Goal: Transaction & Acquisition: Book appointment/travel/reservation

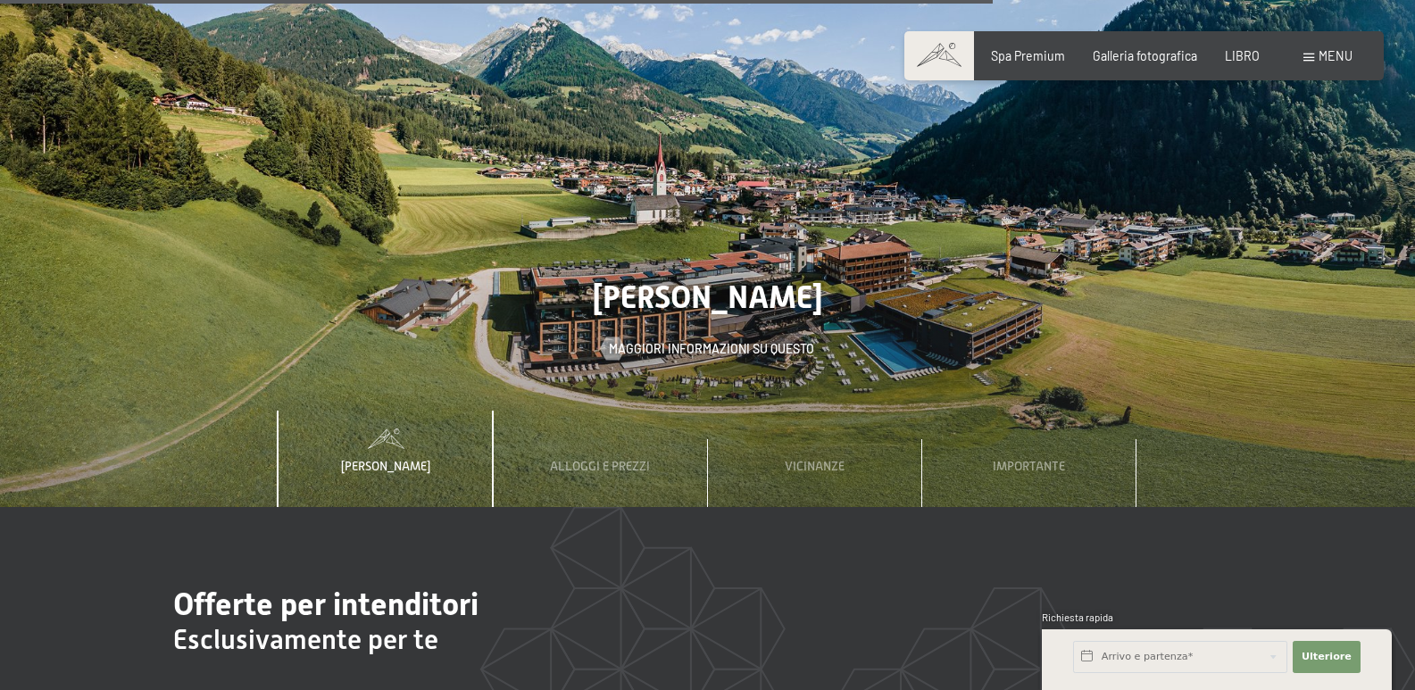
scroll to position [5445, 0]
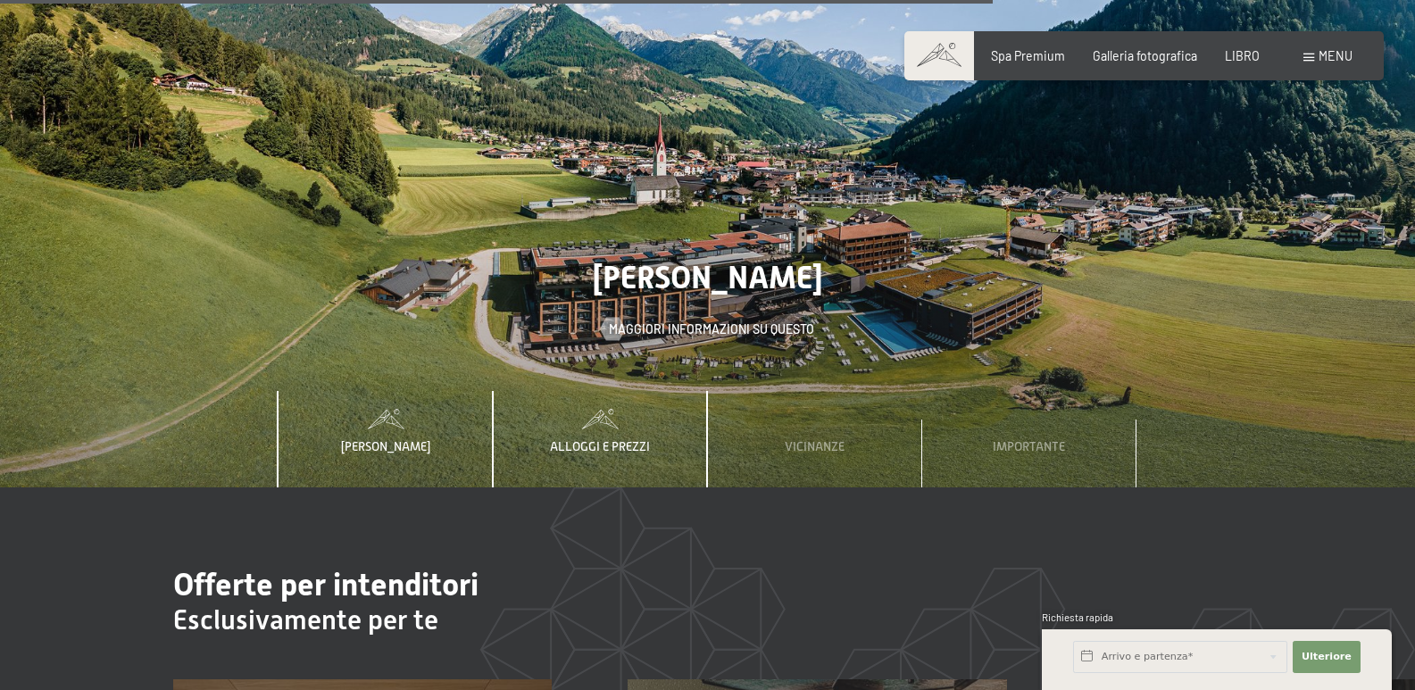
click at [613, 439] on font "Alloggi e prezzi" at bounding box center [600, 446] width 100 height 14
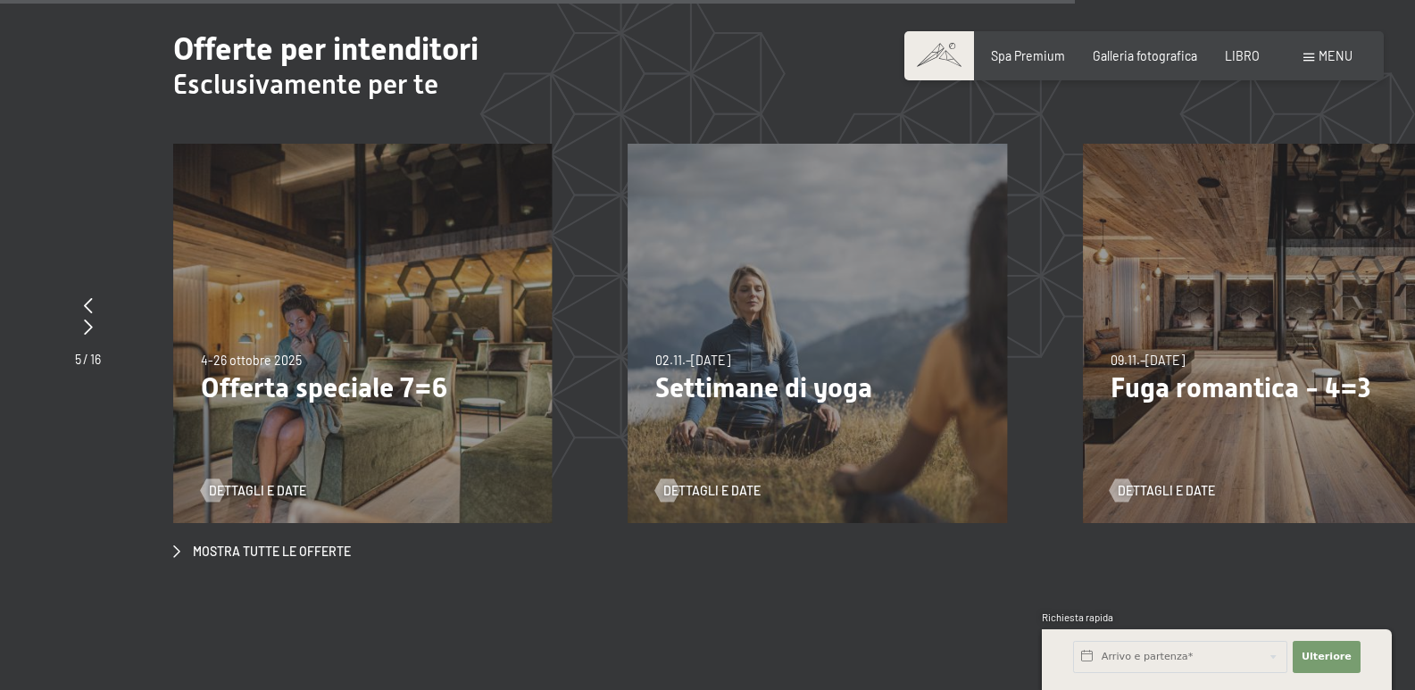
scroll to position [5891, 0]
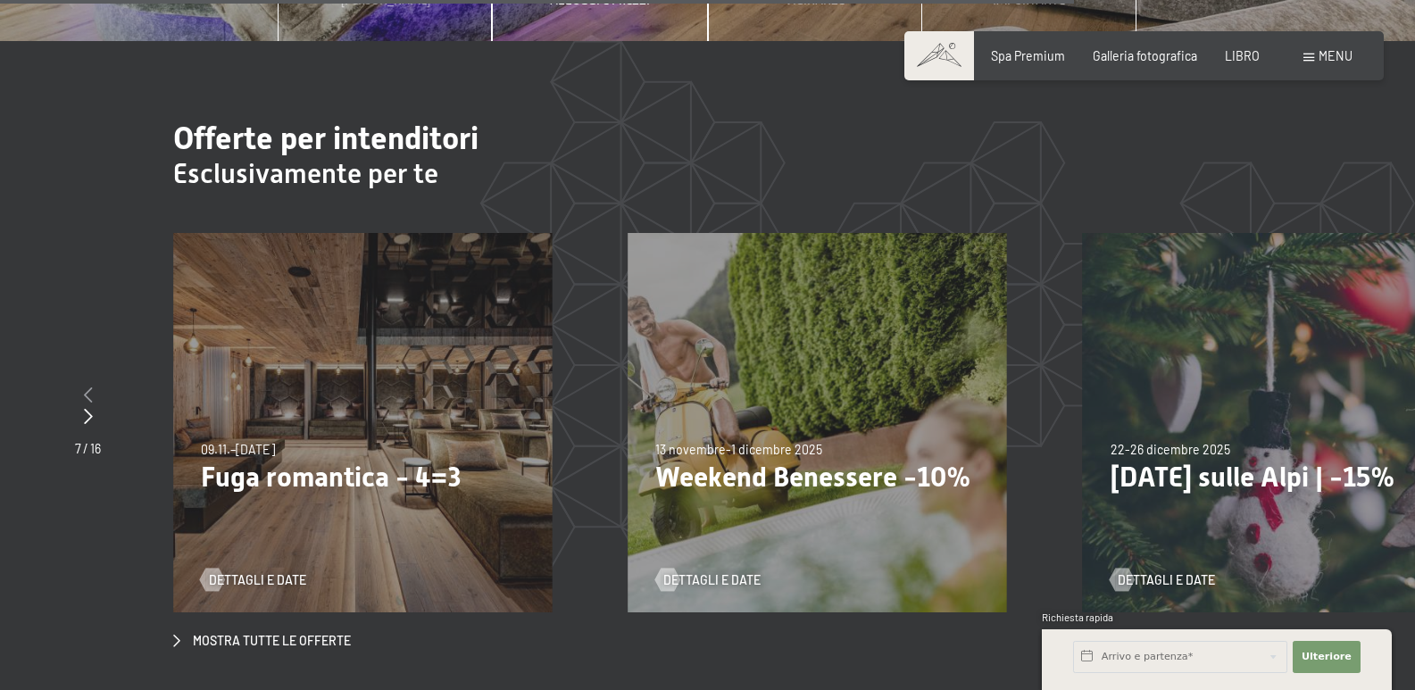
click at [87, 387] on icon at bounding box center [88, 395] width 9 height 16
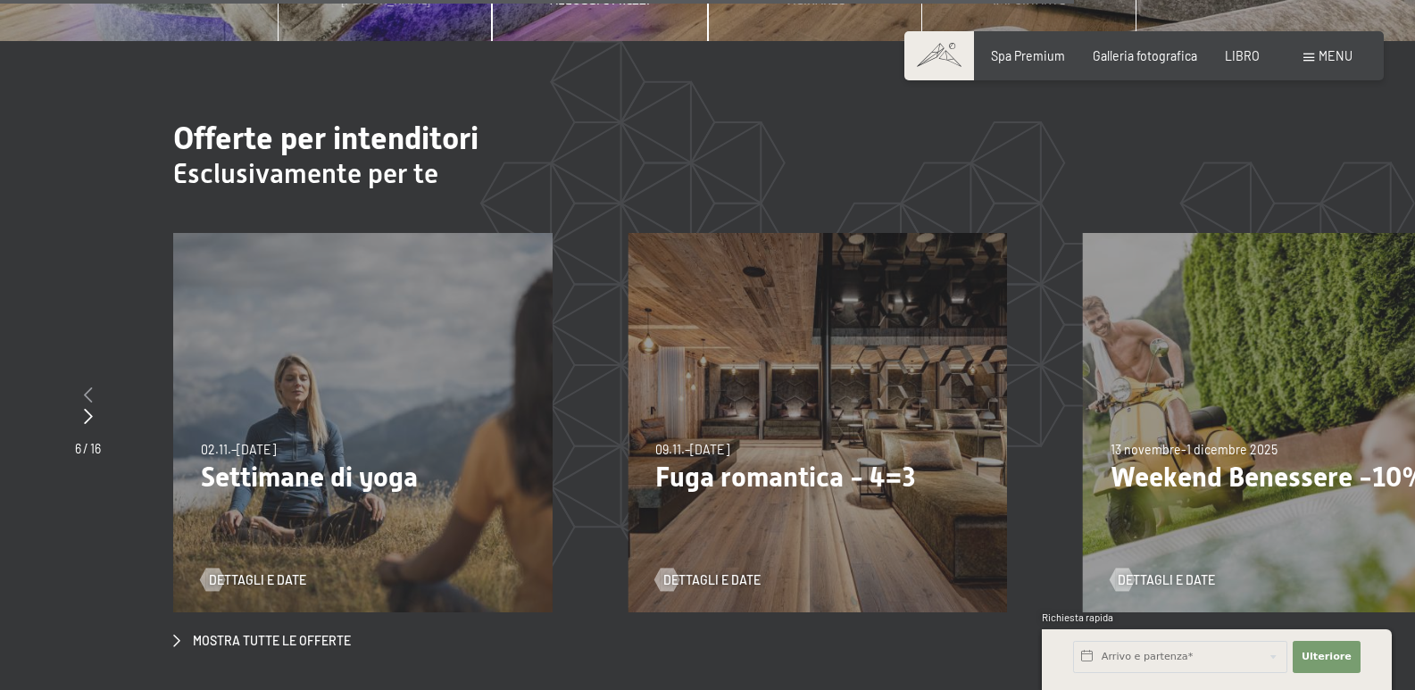
click at [87, 387] on icon at bounding box center [88, 395] width 9 height 16
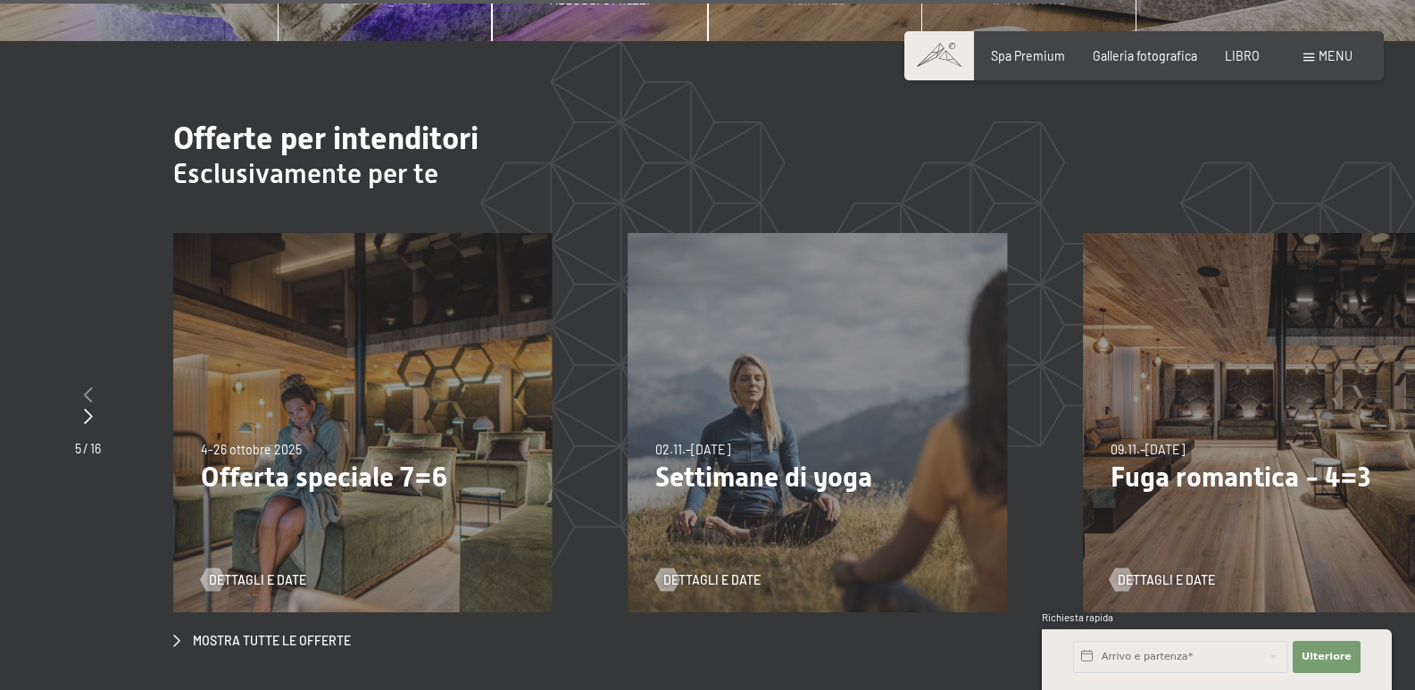
click at [87, 387] on icon at bounding box center [88, 395] width 9 height 16
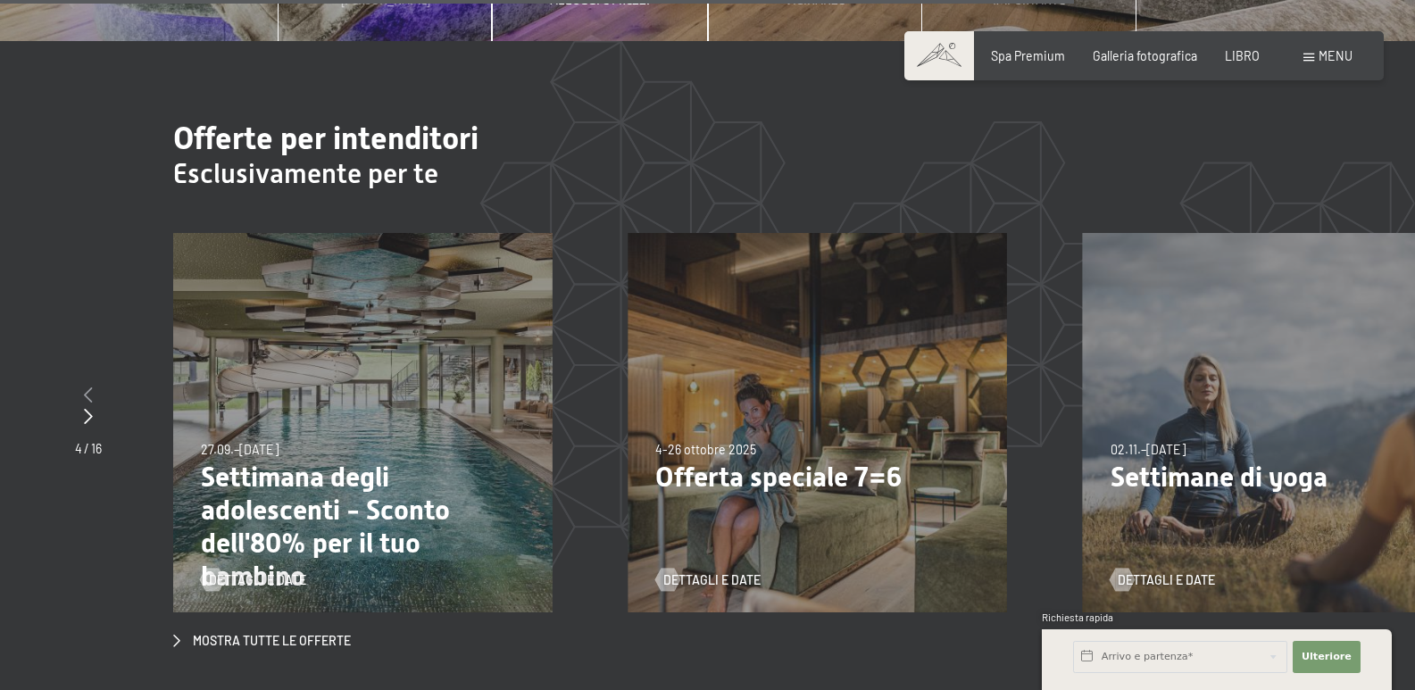
click at [87, 387] on icon at bounding box center [88, 395] width 9 height 16
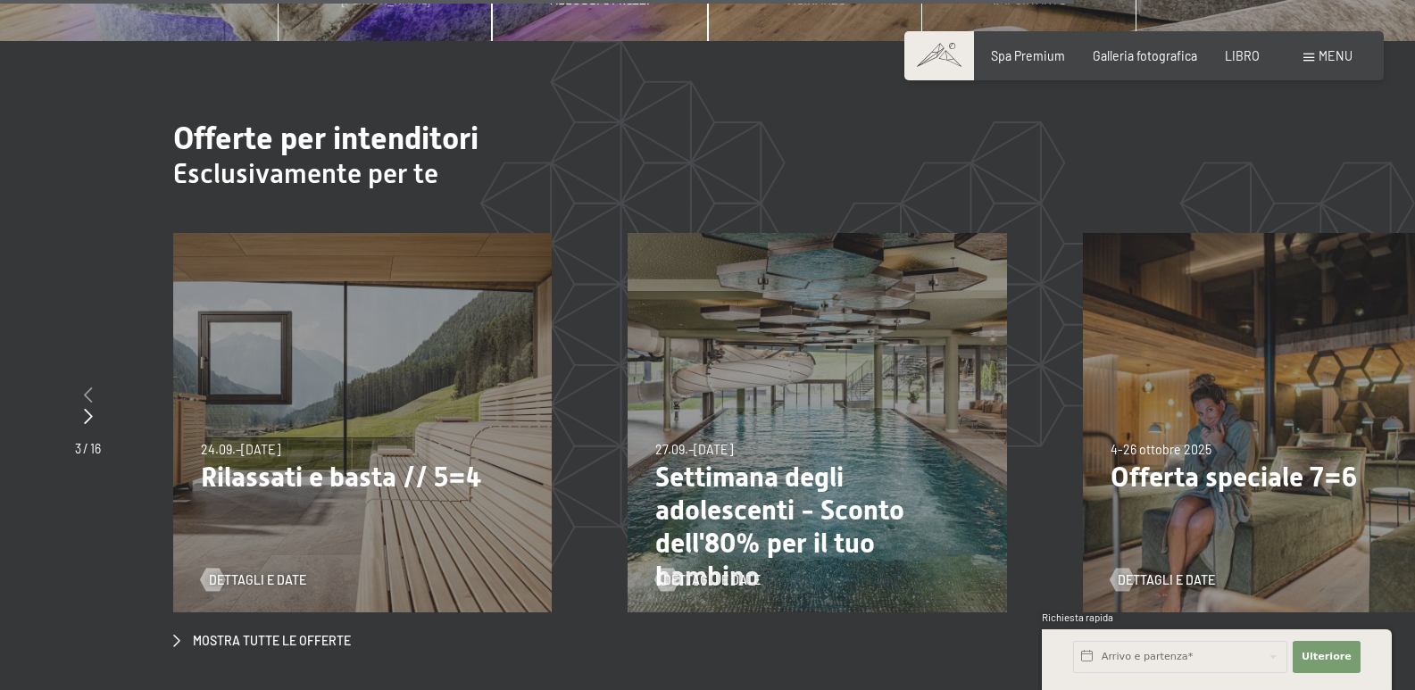
click at [87, 387] on icon at bounding box center [88, 395] width 9 height 16
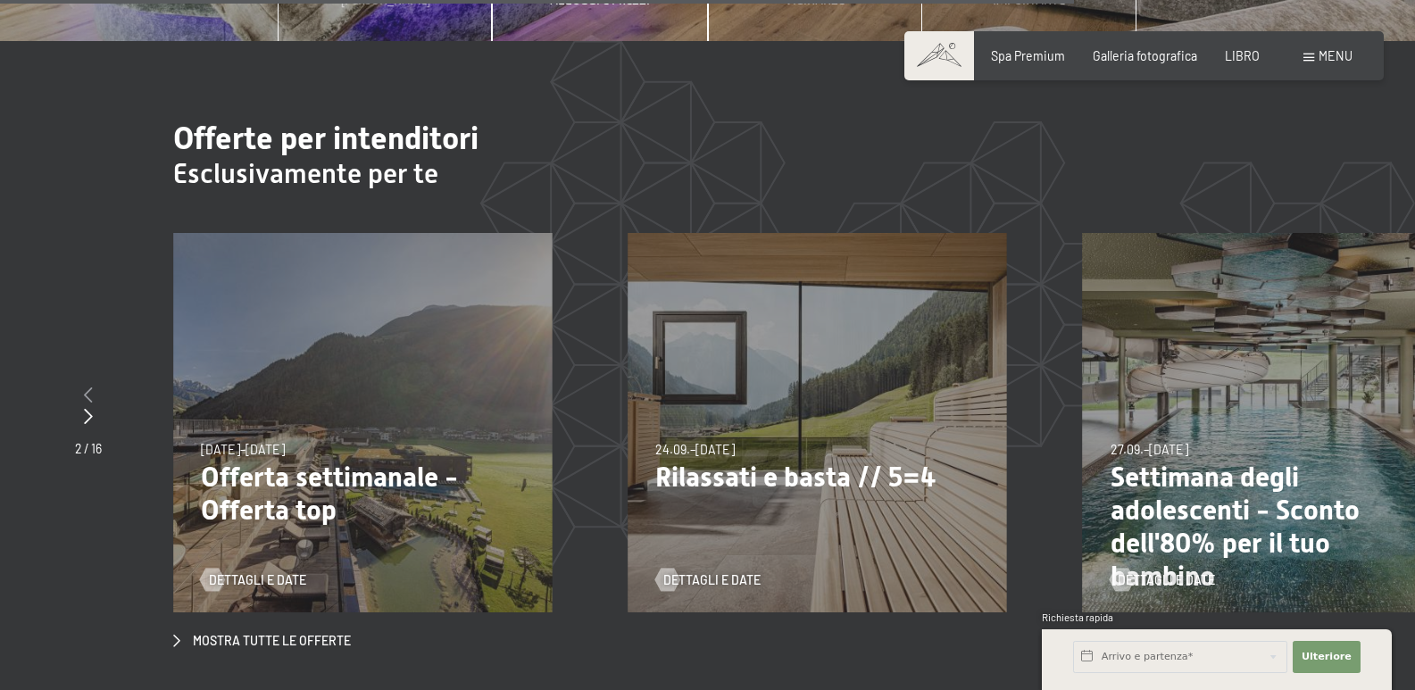
click at [87, 387] on icon at bounding box center [88, 395] width 9 height 16
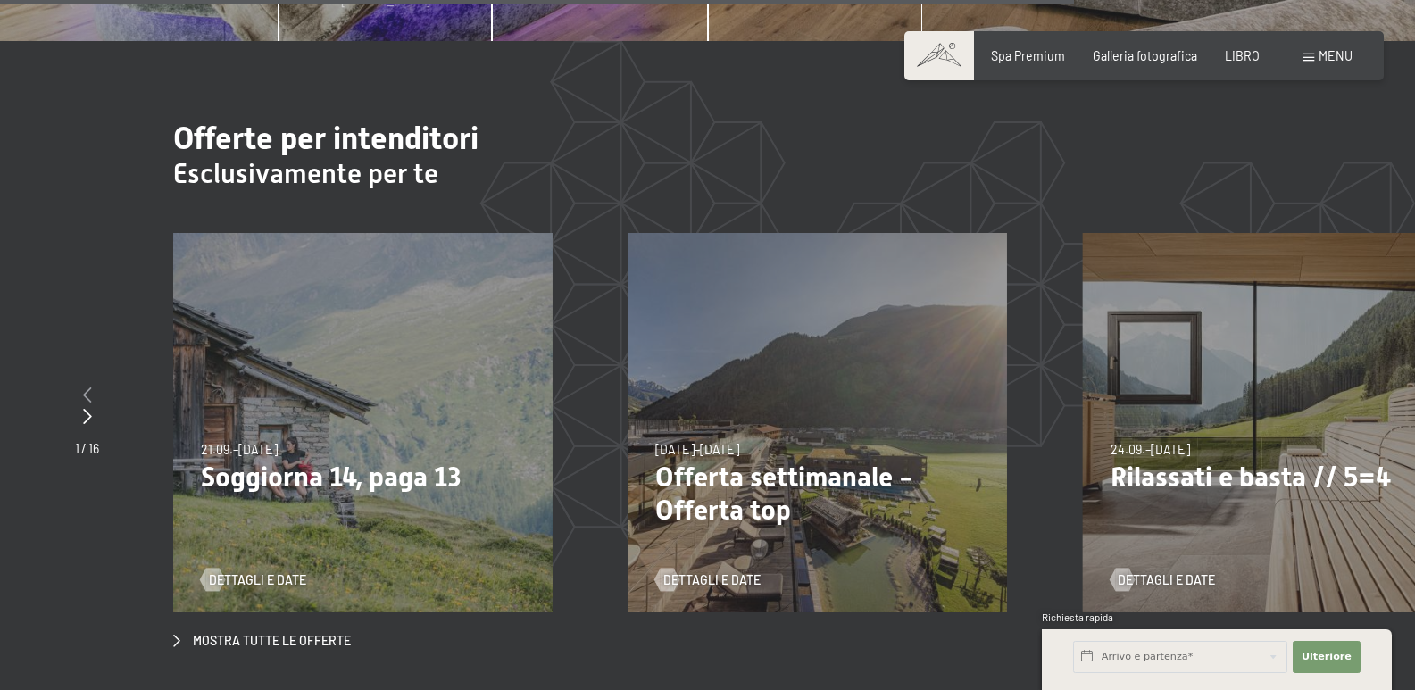
click at [87, 387] on icon at bounding box center [87, 395] width 9 height 16
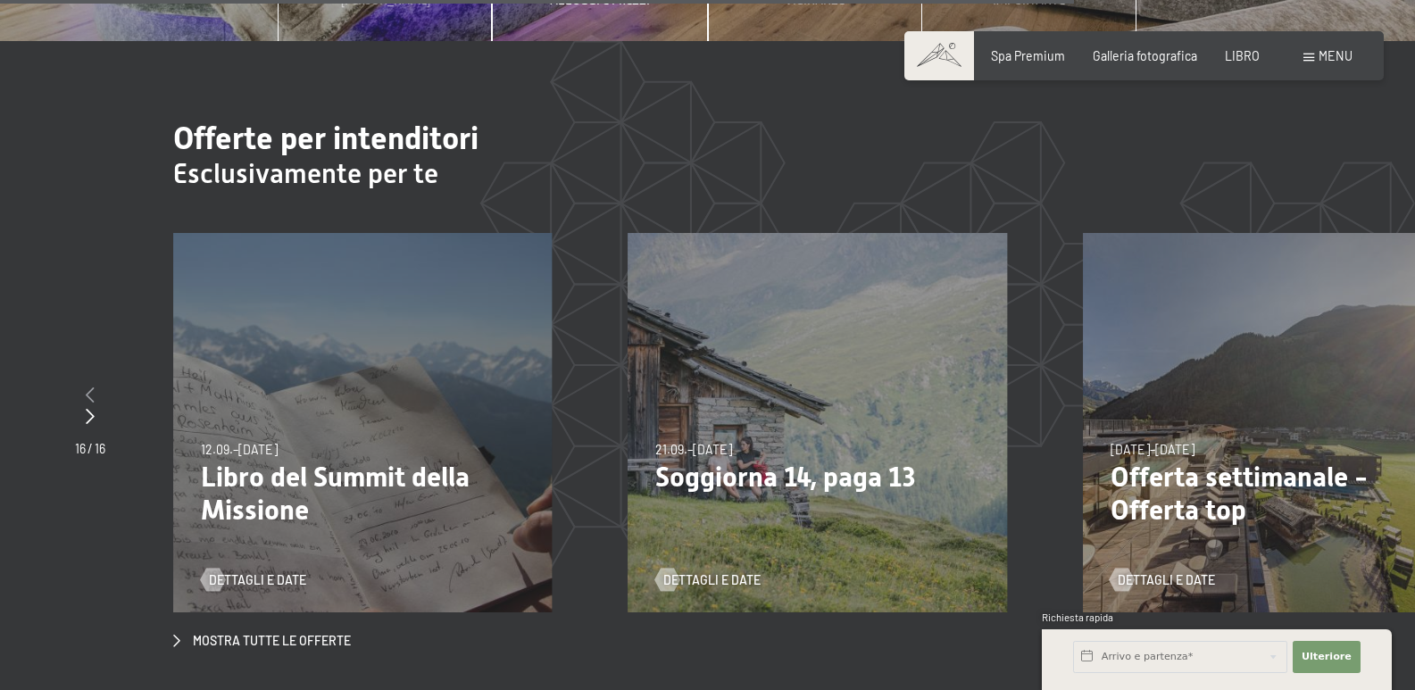
click at [87, 387] on icon at bounding box center [90, 395] width 9 height 16
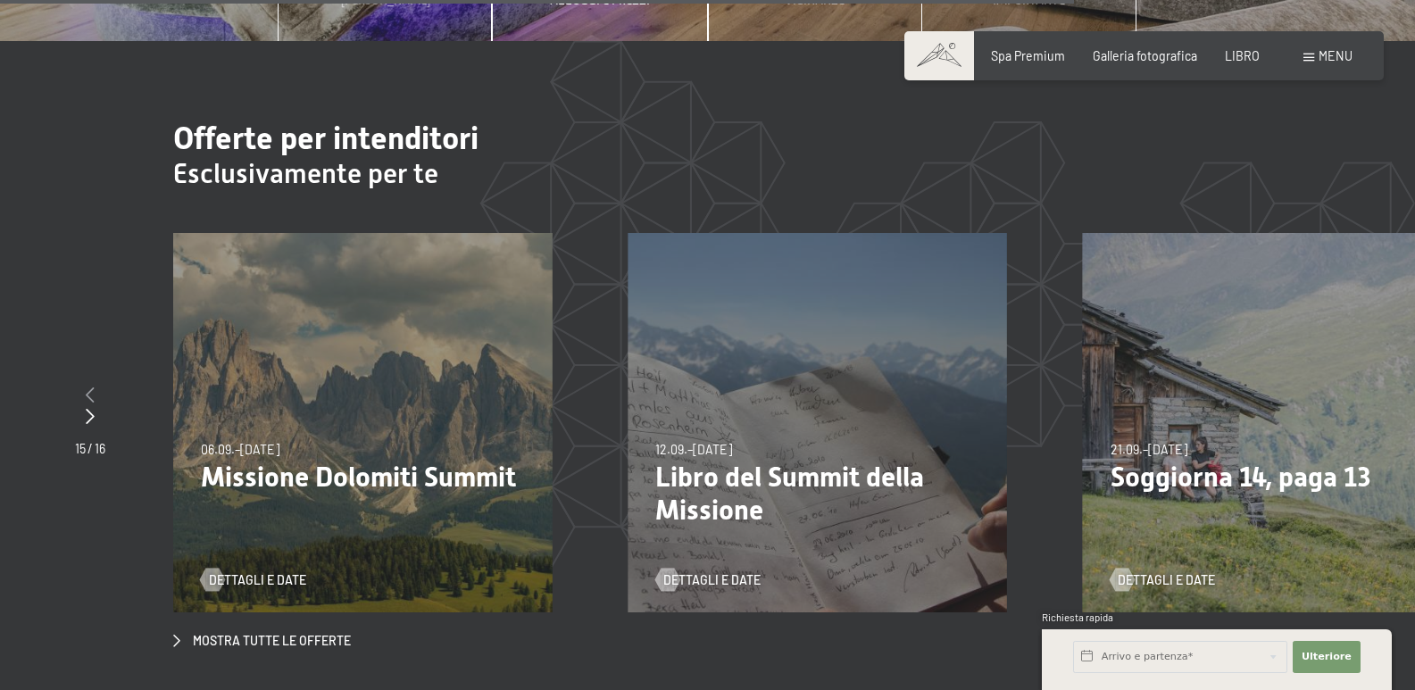
click at [87, 387] on icon at bounding box center [90, 395] width 9 height 16
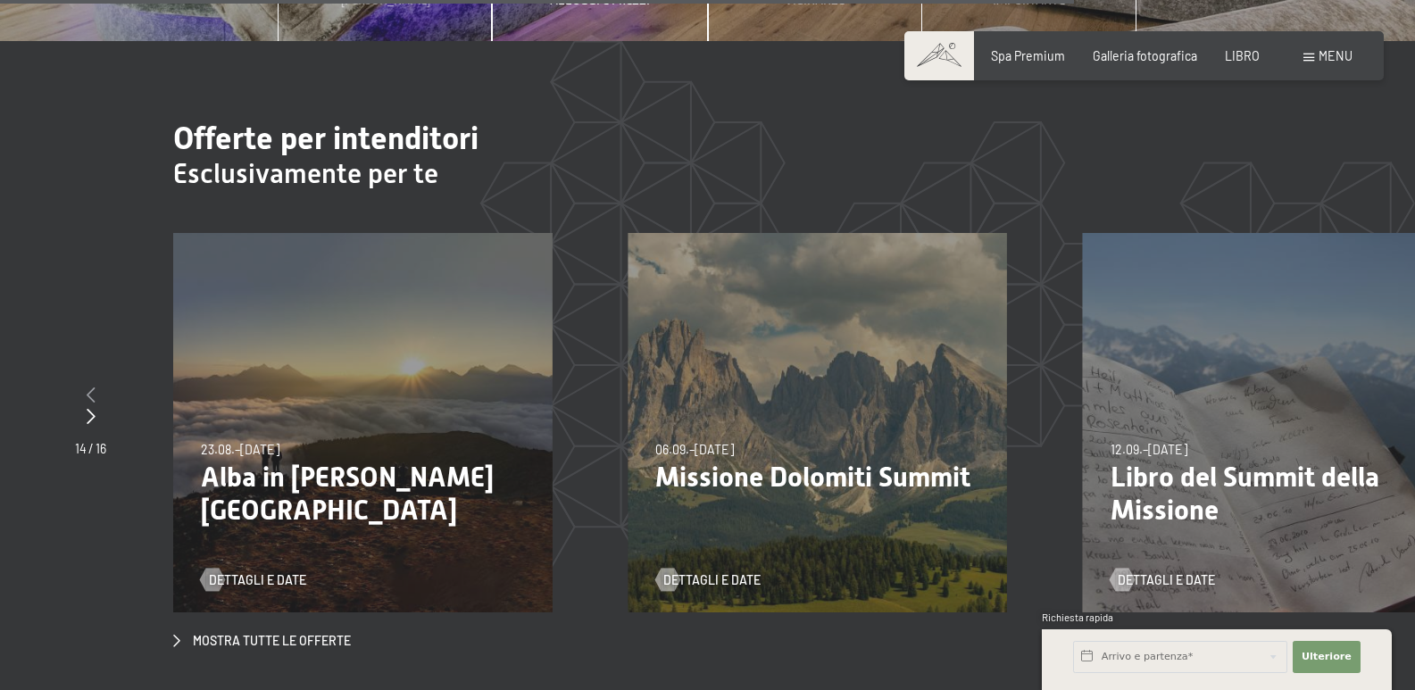
click at [87, 387] on icon at bounding box center [91, 395] width 9 height 16
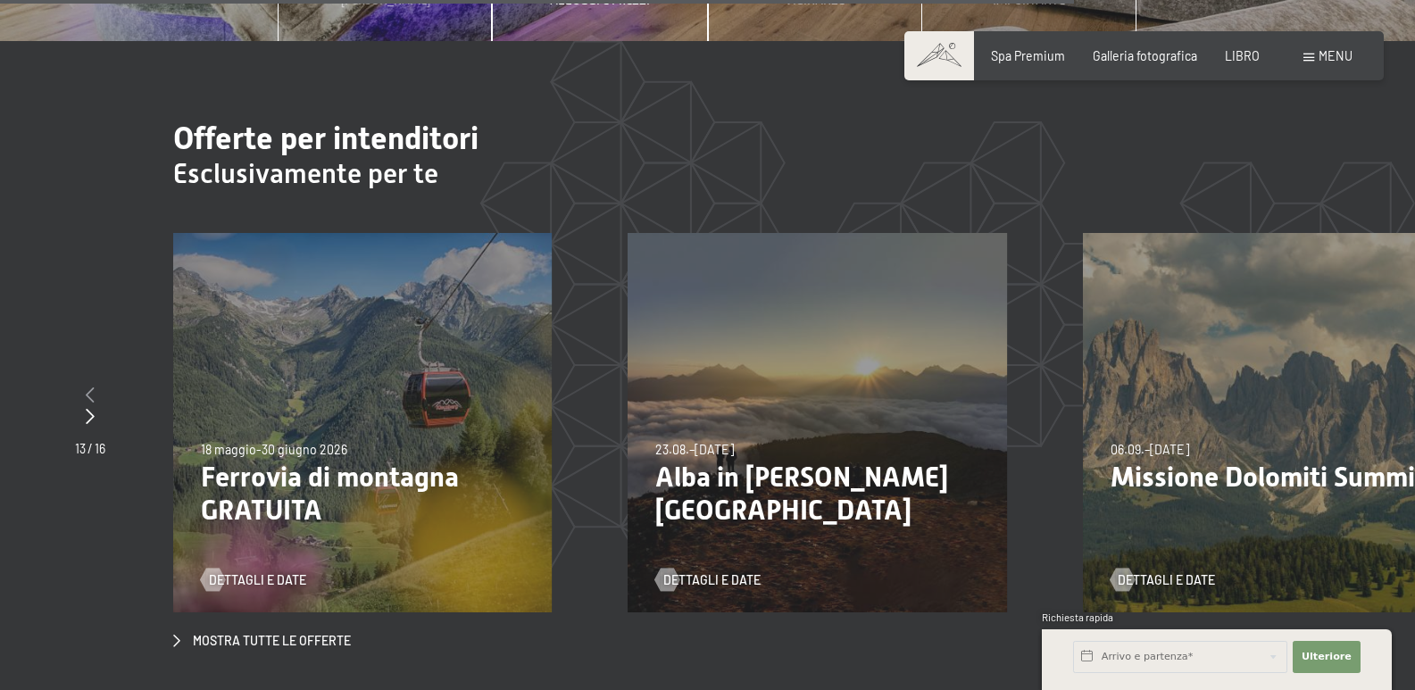
click at [87, 387] on icon at bounding box center [90, 395] width 9 height 16
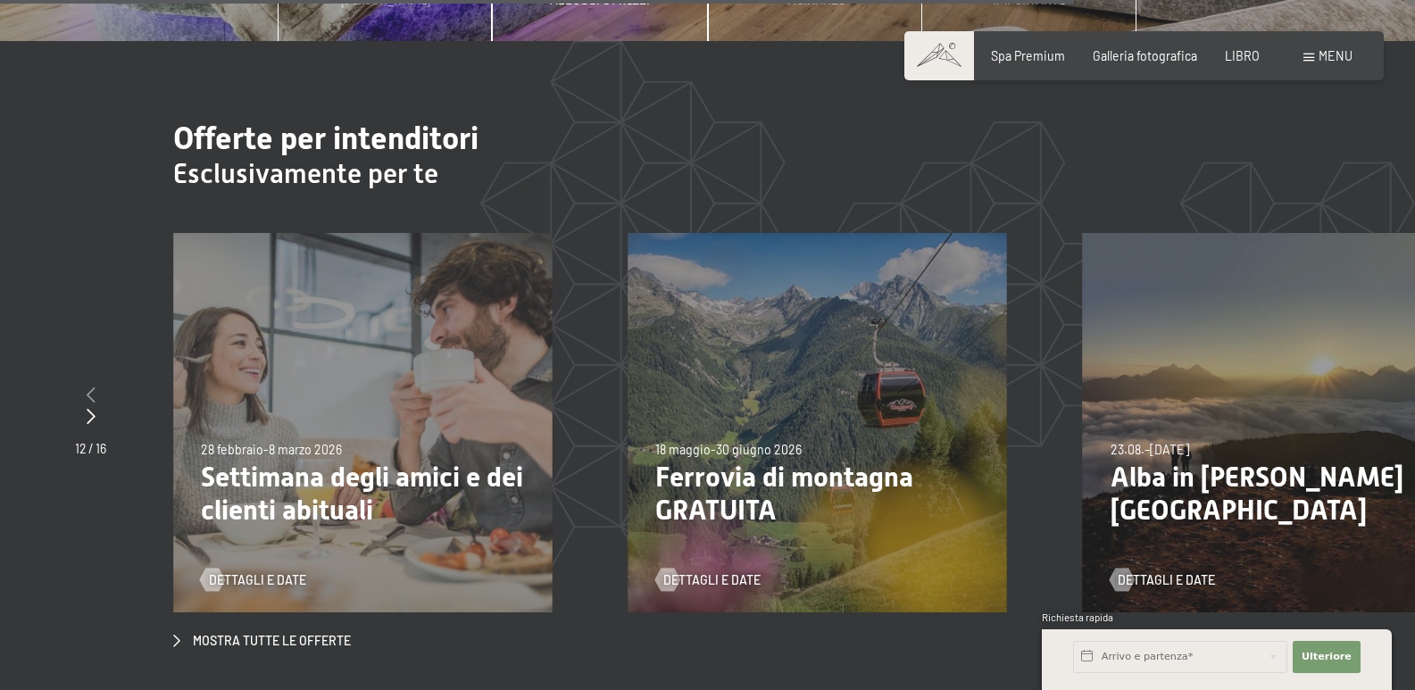
click at [87, 387] on icon at bounding box center [91, 395] width 9 height 16
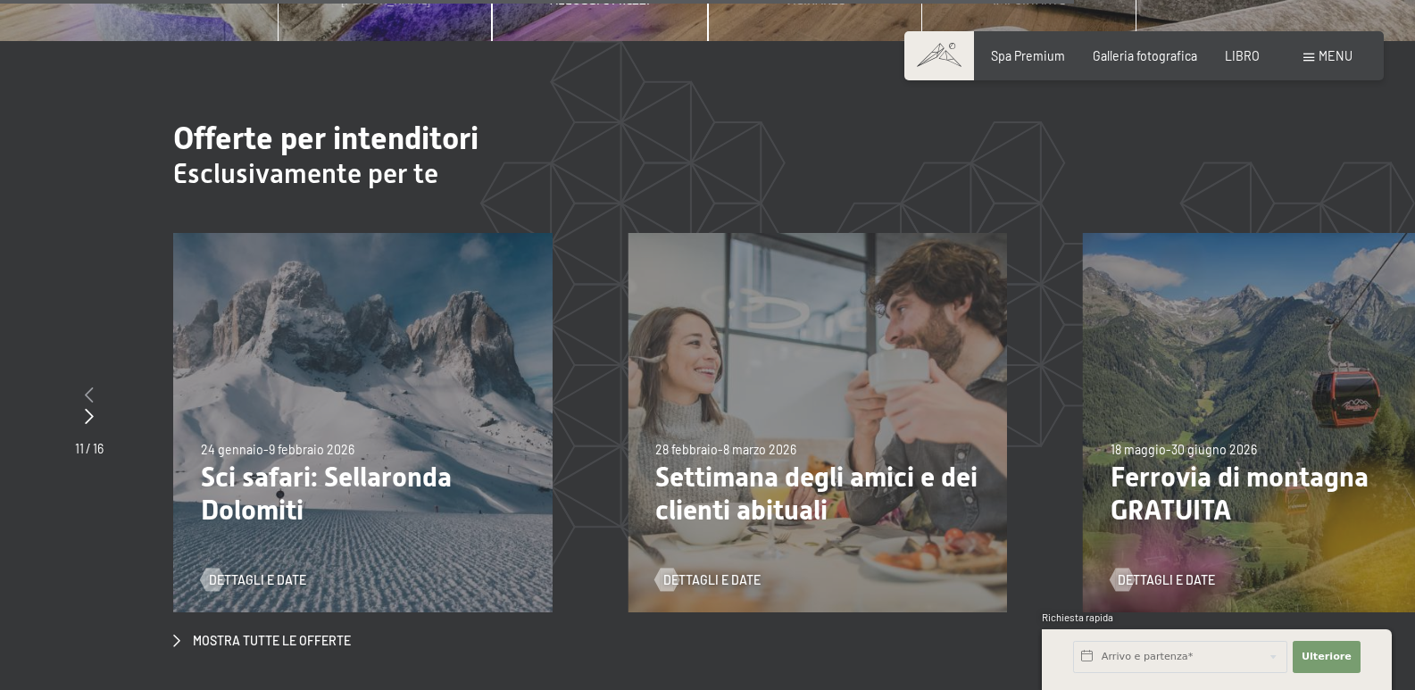
click at [87, 387] on icon at bounding box center [89, 395] width 9 height 16
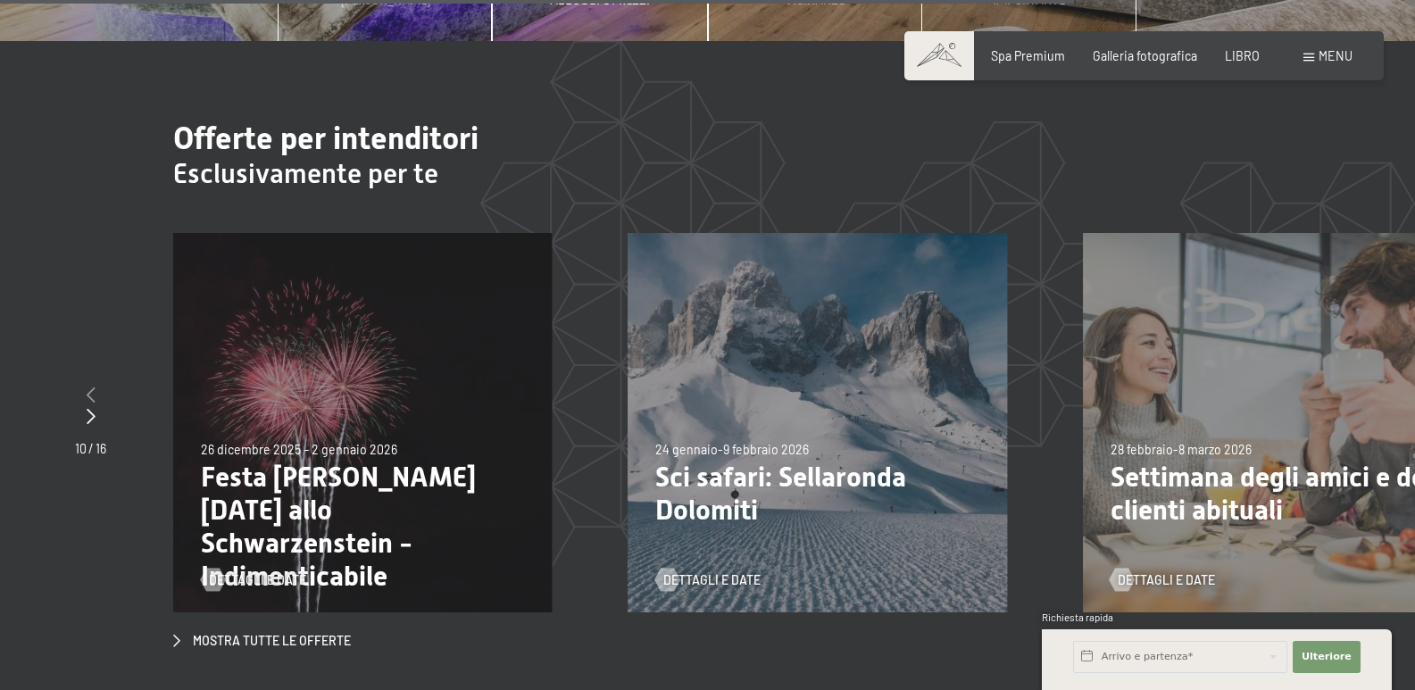
click at [87, 387] on icon at bounding box center [91, 395] width 9 height 16
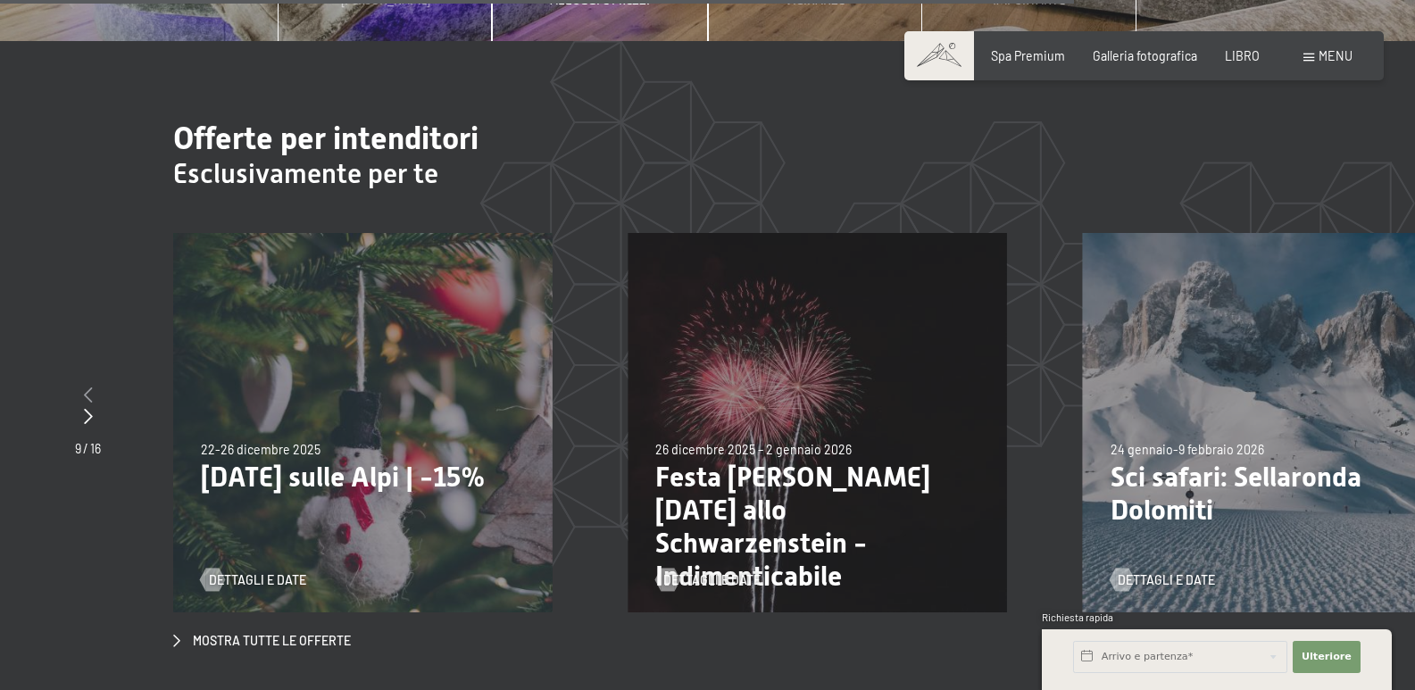
click at [87, 387] on icon at bounding box center [88, 395] width 9 height 16
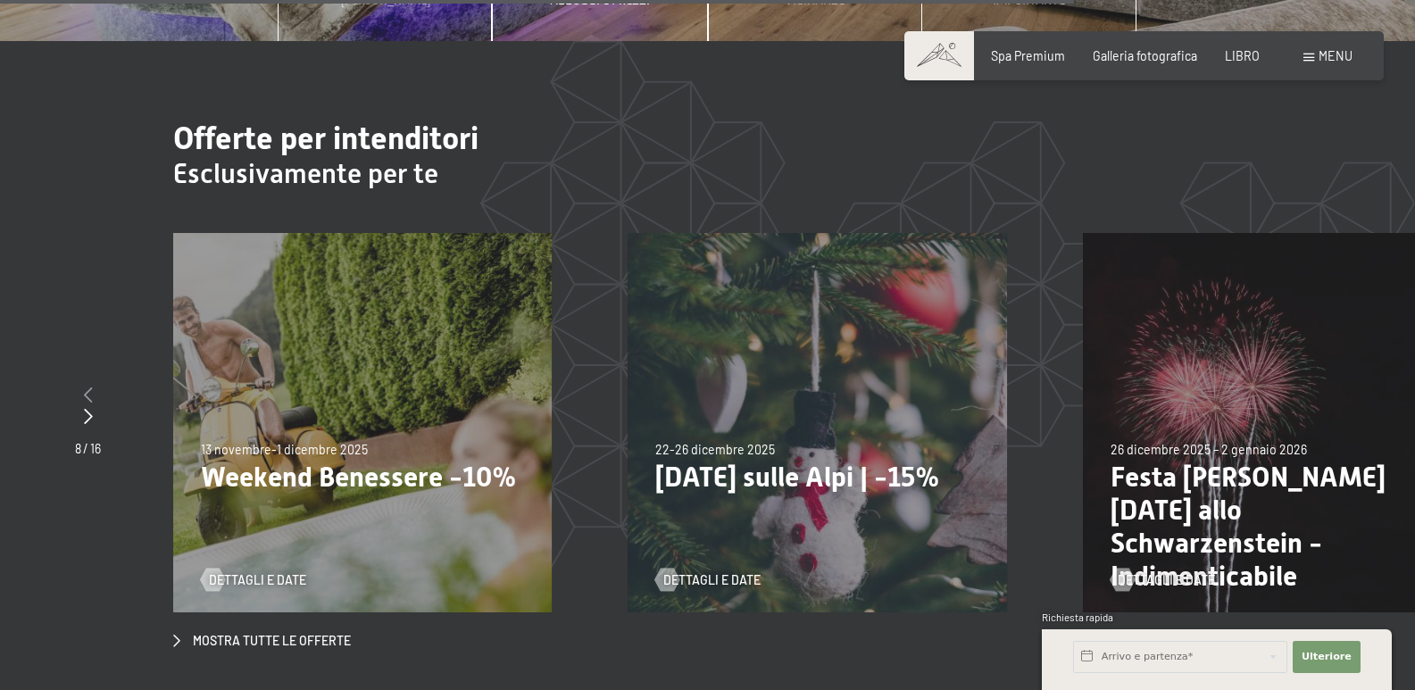
click at [87, 387] on icon at bounding box center [88, 395] width 9 height 16
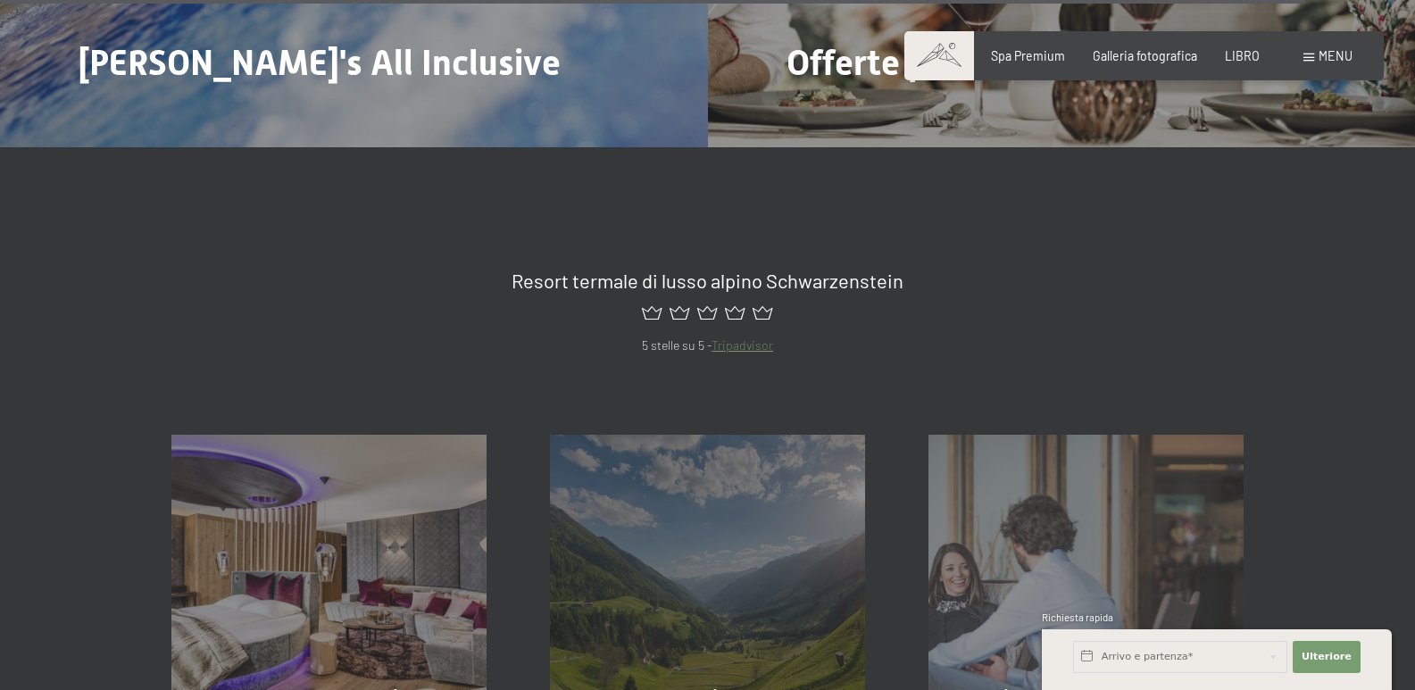
scroll to position [7230, 0]
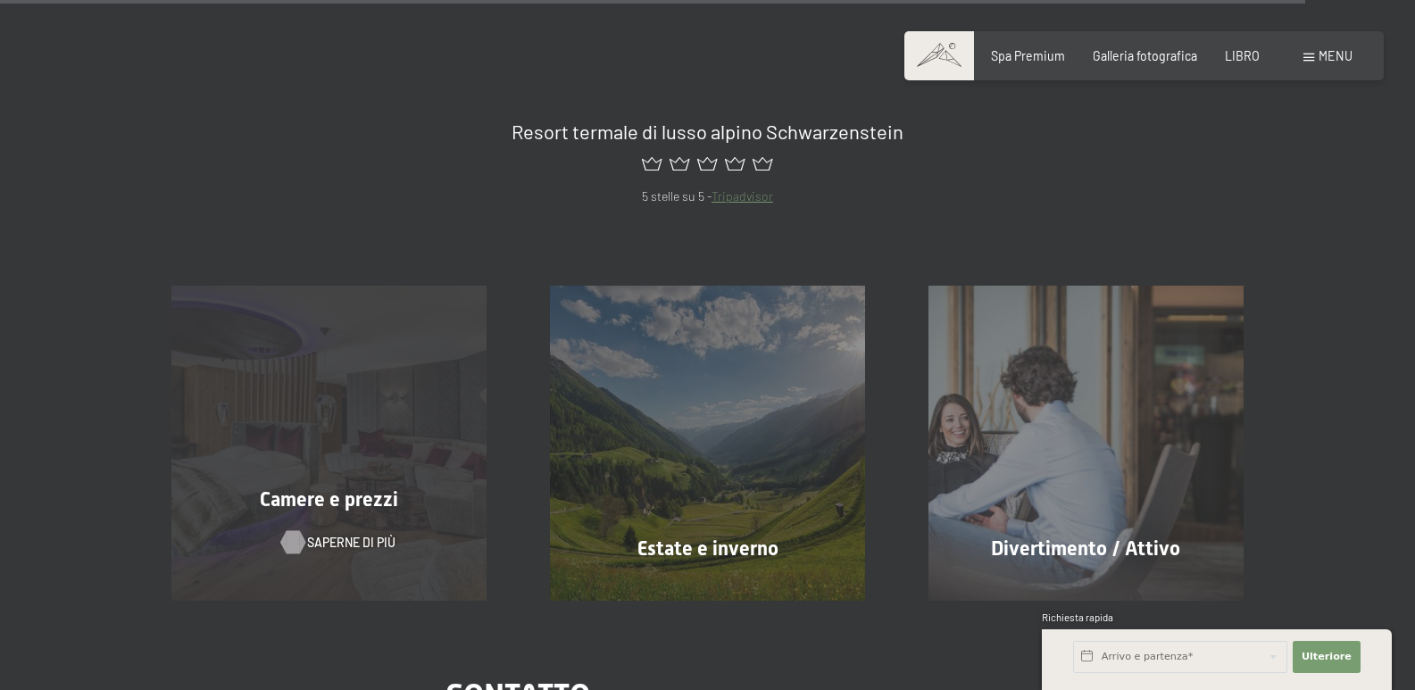
click at [336, 535] on font "Saperne di più" at bounding box center [351, 542] width 88 height 15
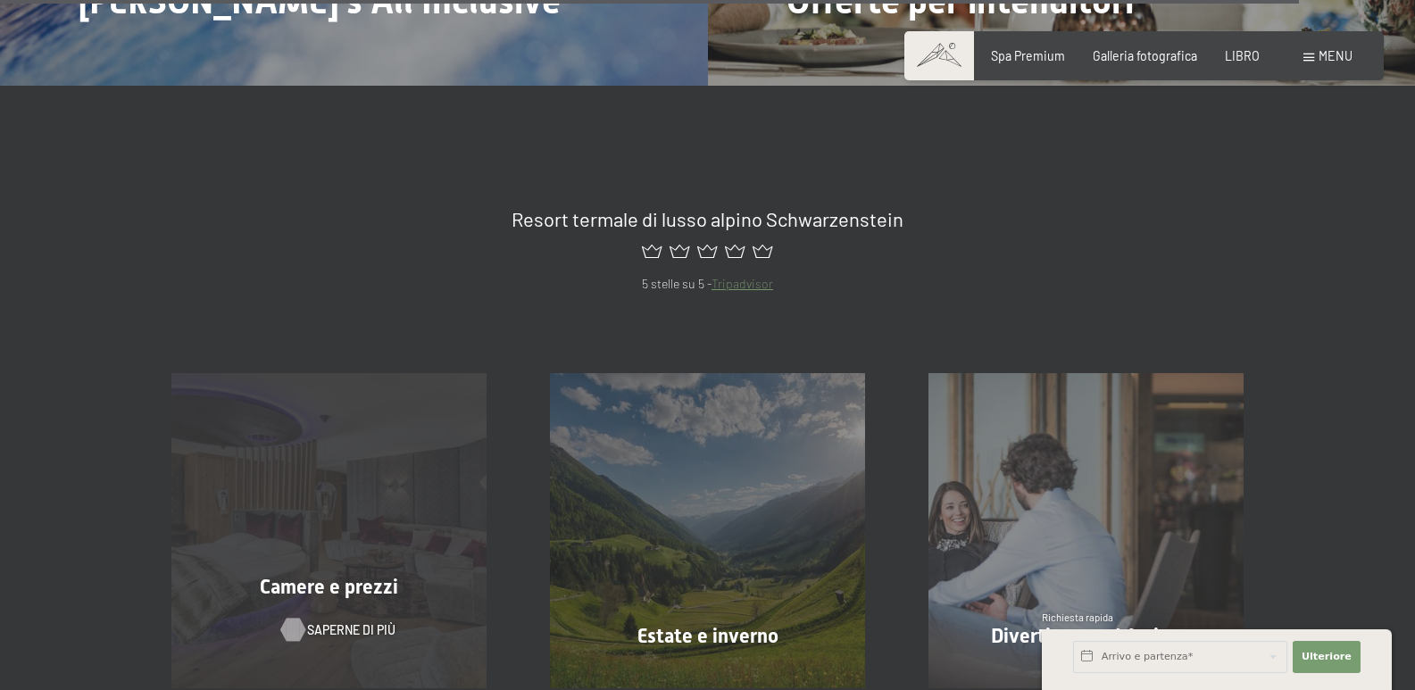
scroll to position [7197, 0]
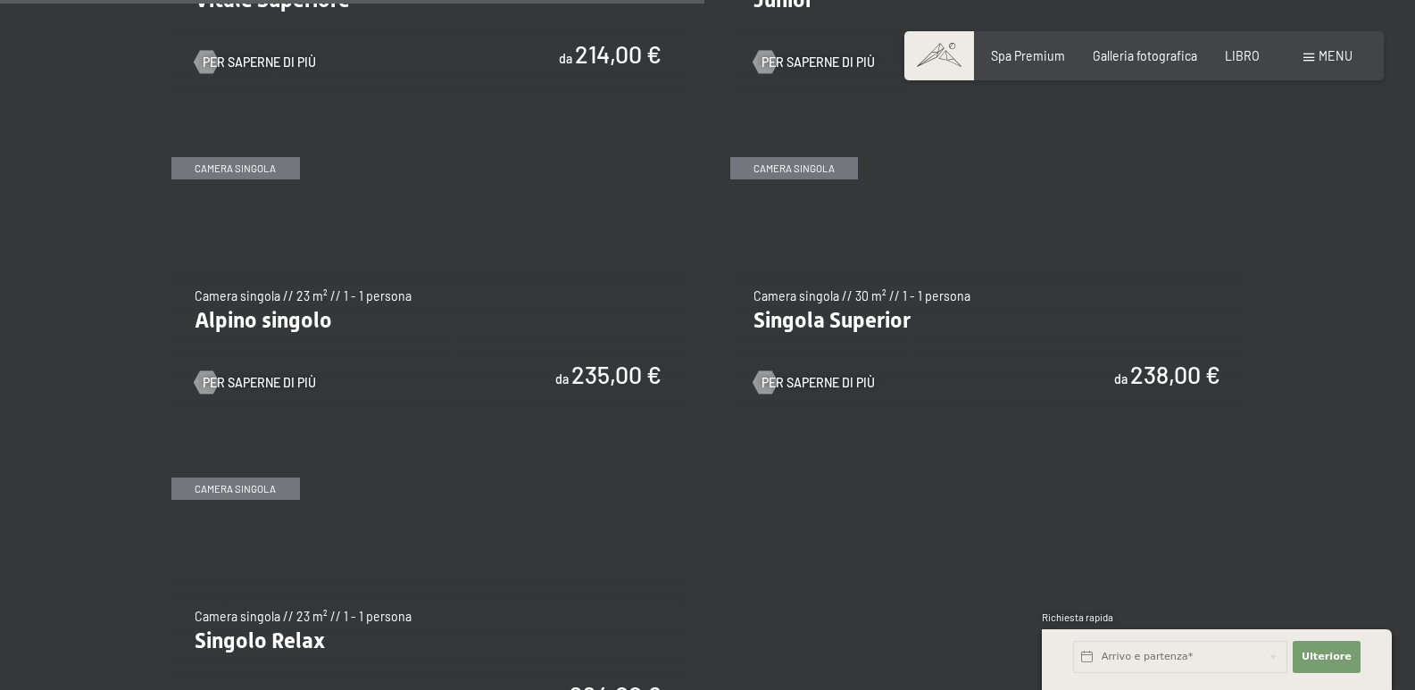
scroll to position [2499, 0]
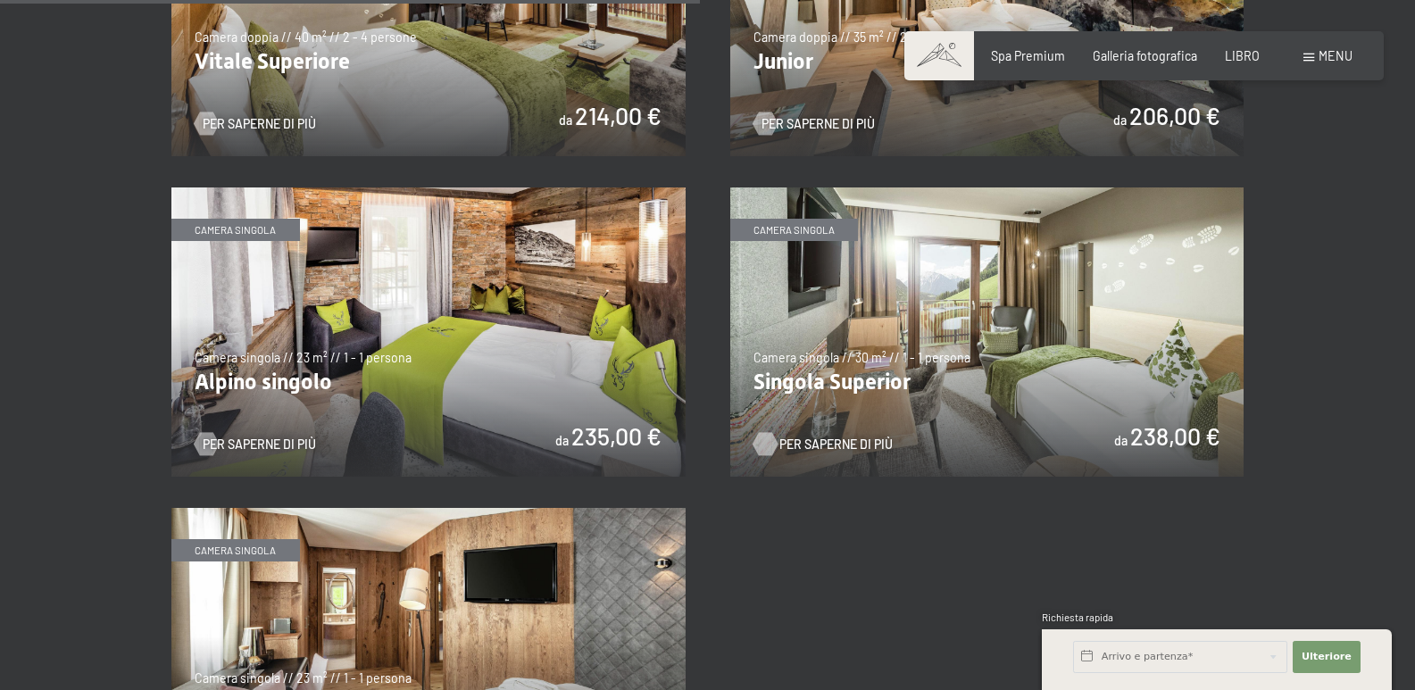
click at [821, 437] on font "Per saperne di più" at bounding box center [835, 444] width 113 height 15
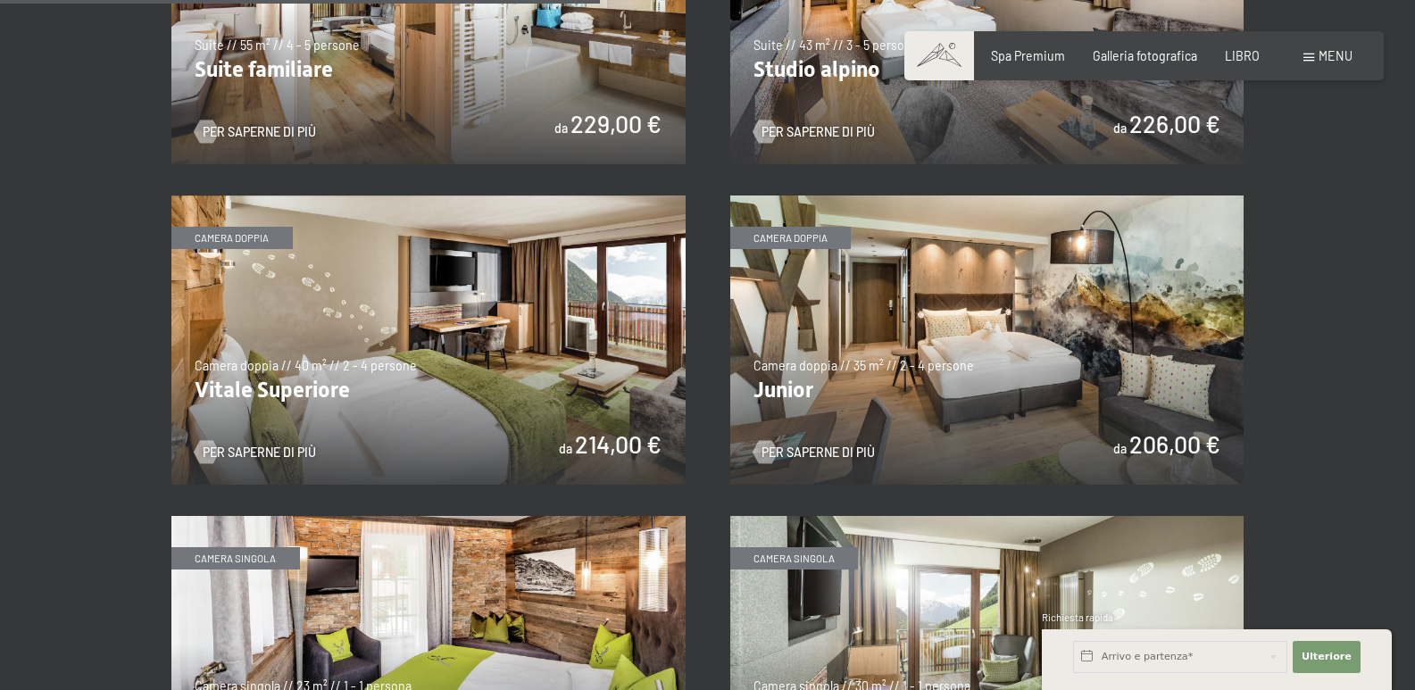
scroll to position [2142, 0]
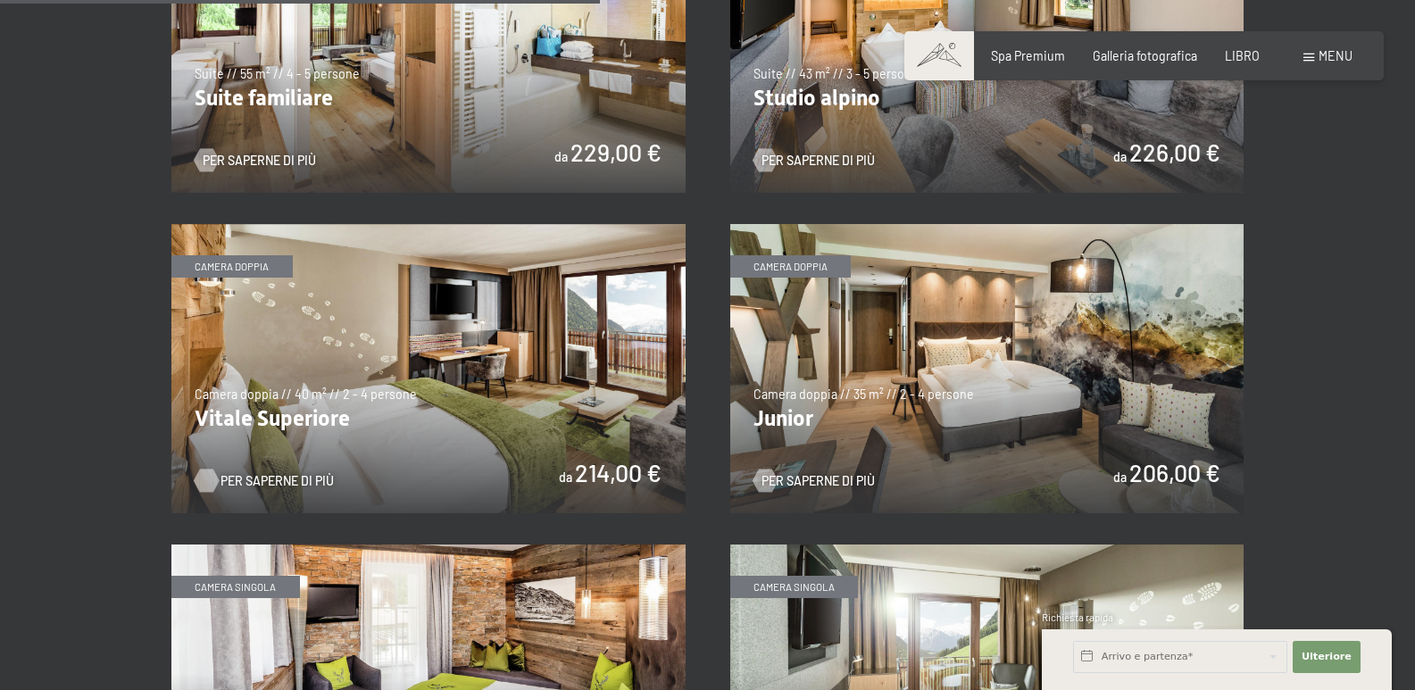
click at [258, 473] on font "Per saperne di più" at bounding box center [276, 480] width 113 height 15
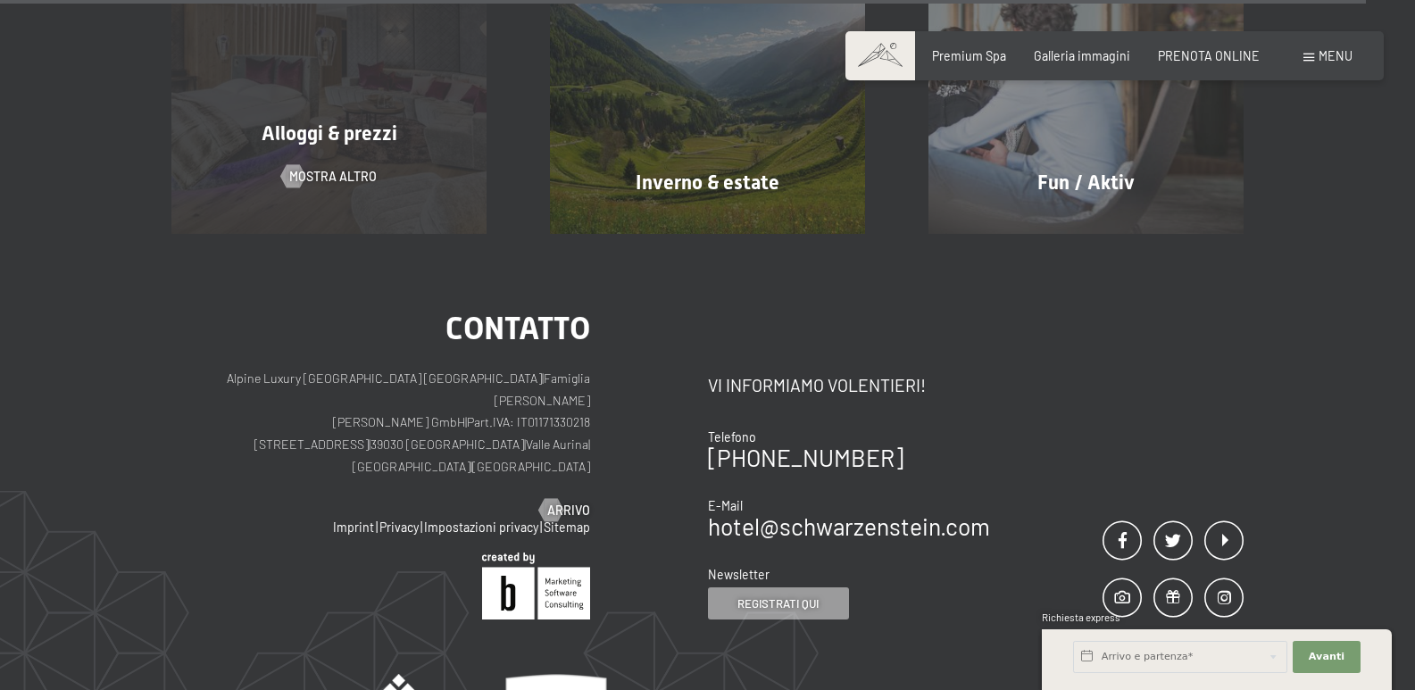
scroll to position [7484, 0]
